Goal: Task Accomplishment & Management: Manage account settings

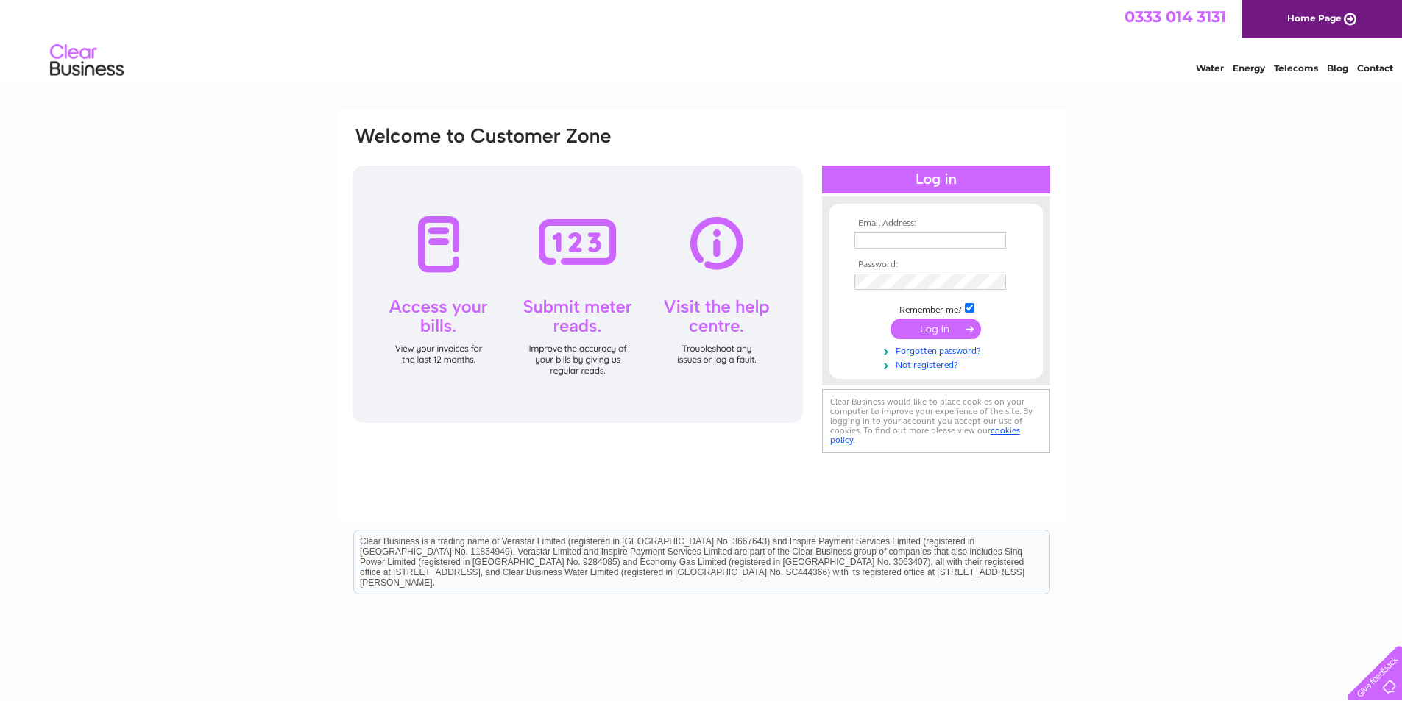
type input "info@county-vets.co.uk"
click at [952, 325] on input "submit" at bounding box center [936, 329] width 91 height 21
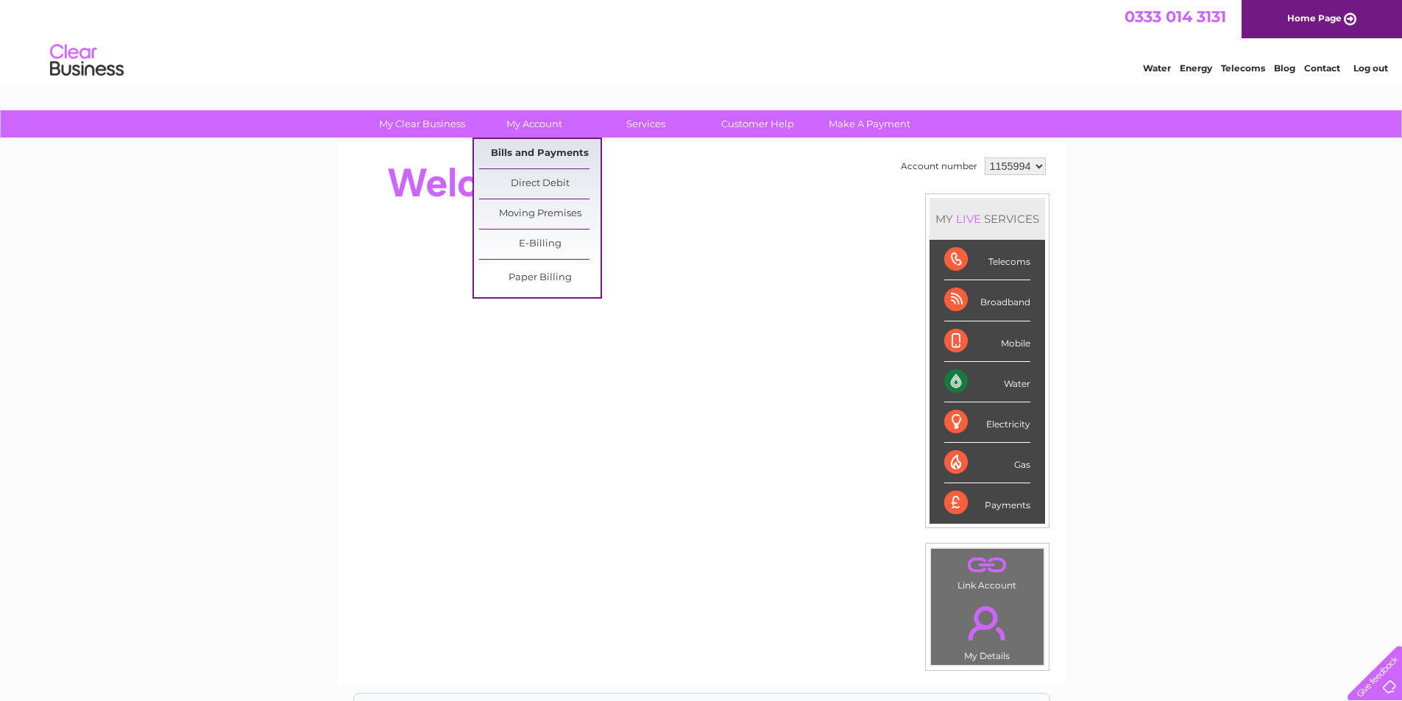
click at [538, 152] on link "Bills and Payments" at bounding box center [539, 153] width 121 height 29
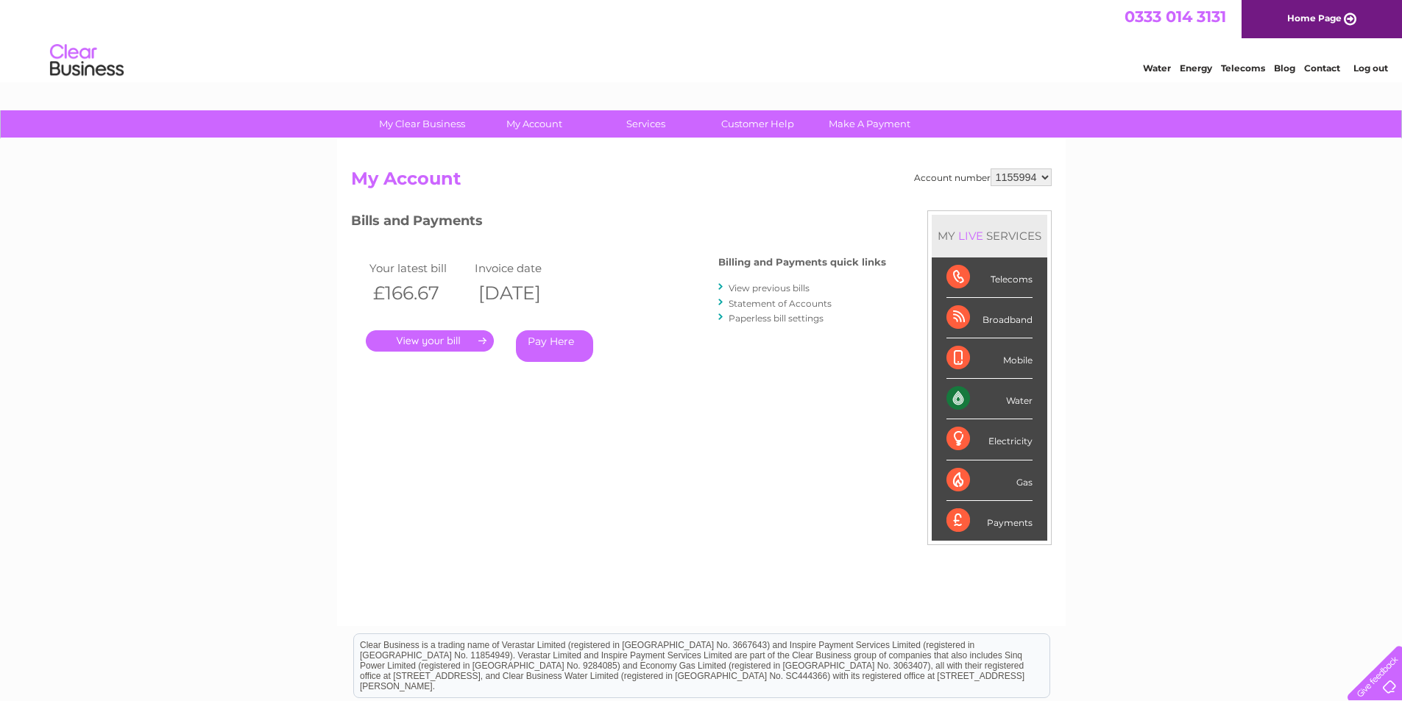
click at [418, 336] on link "." at bounding box center [430, 340] width 128 height 21
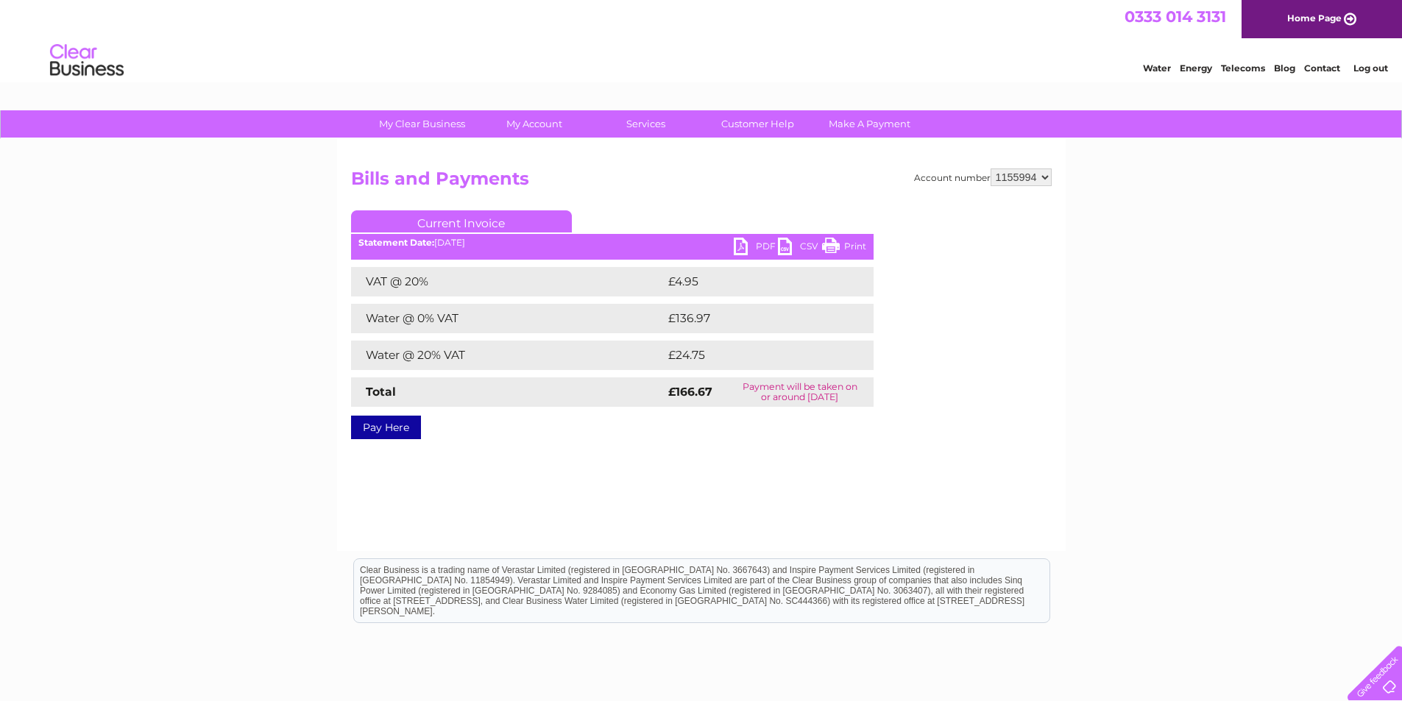
click at [740, 244] on link "PDF" at bounding box center [756, 248] width 44 height 21
click at [1382, 74] on link "Log out" at bounding box center [1371, 68] width 35 height 11
